Goal: Find specific page/section: Find specific page/section

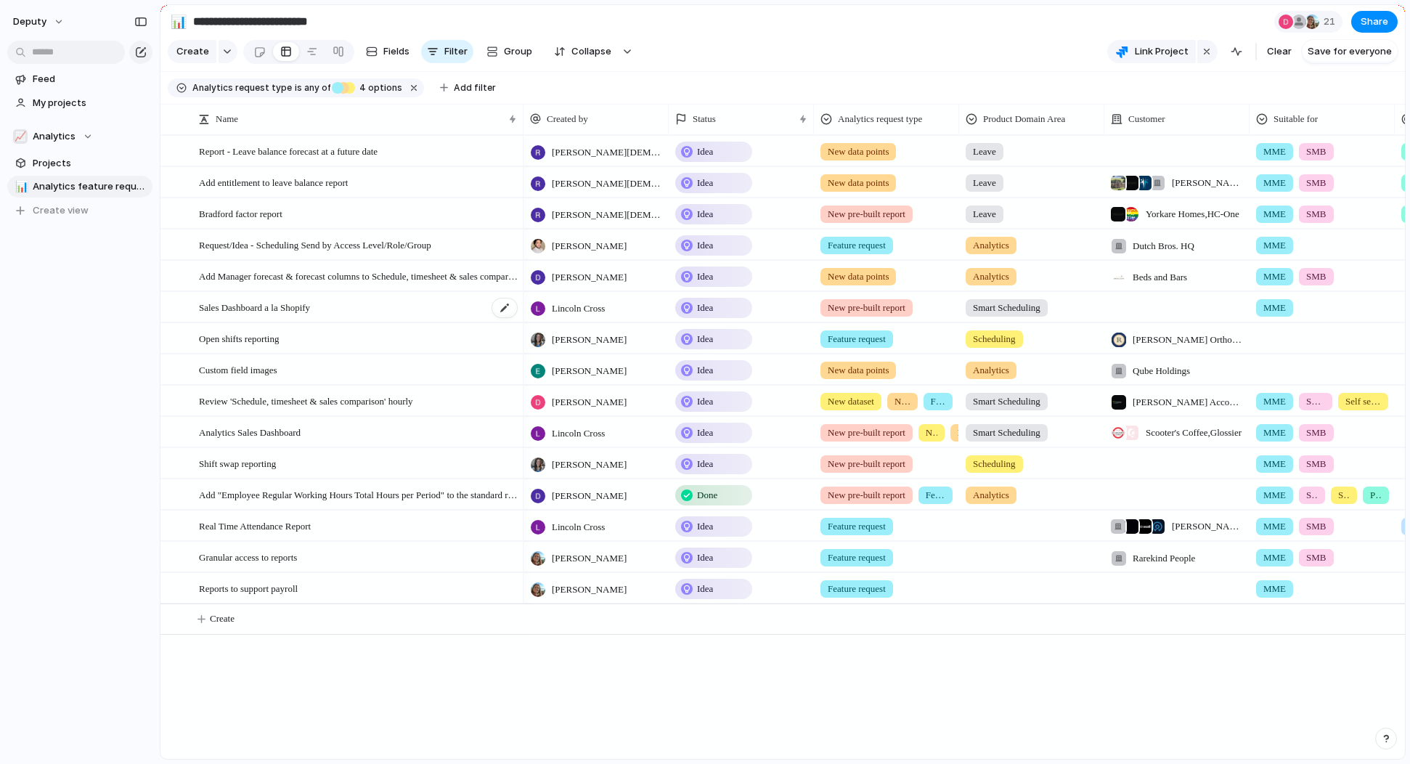
click at [301, 304] on span "Sales Dashboard a la Shopify" at bounding box center [254, 306] width 111 height 17
